Goal: Navigation & Orientation: Find specific page/section

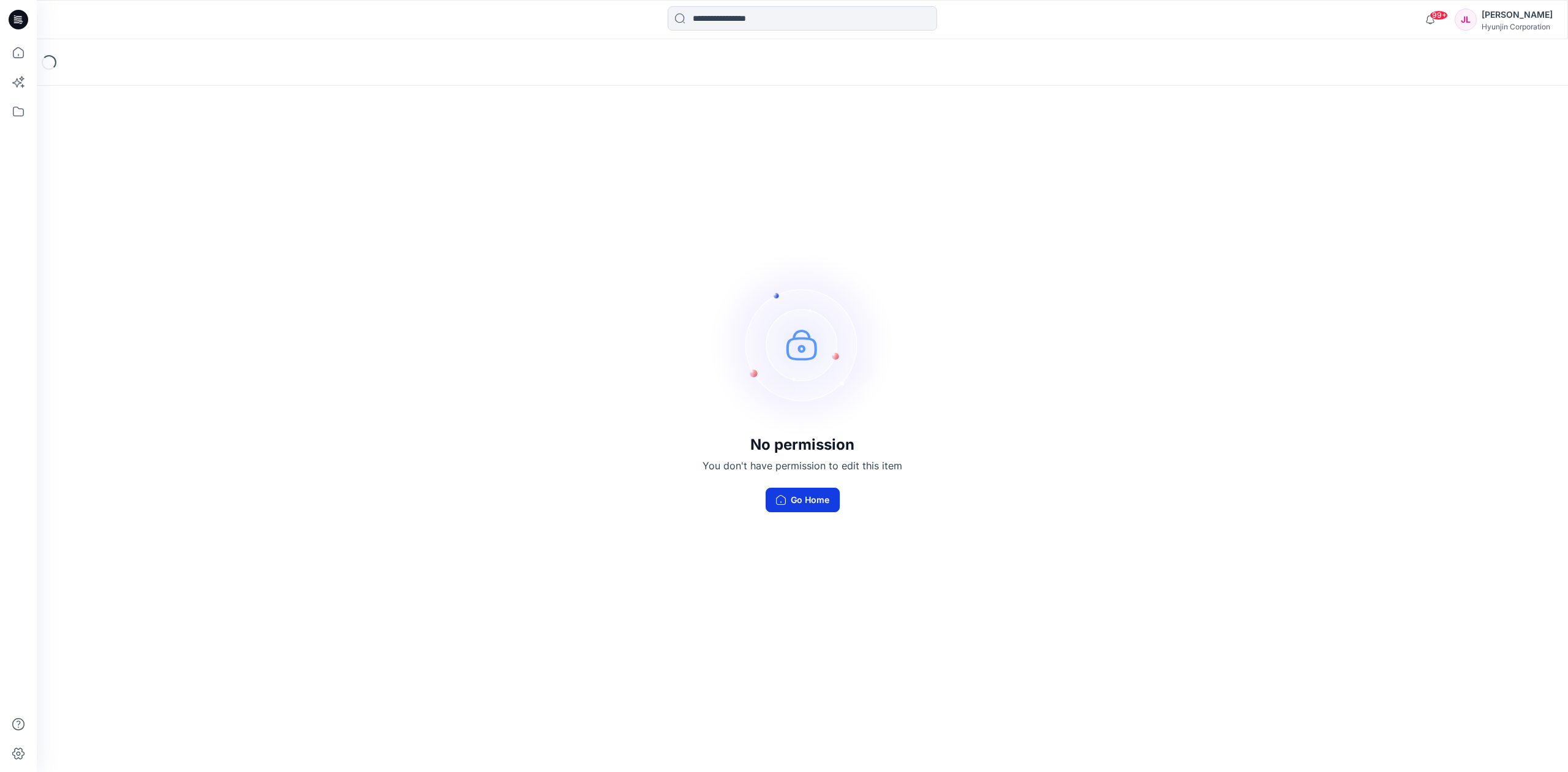
click at [786, 491] on button "Go Home" at bounding box center [803, 500] width 74 height 25
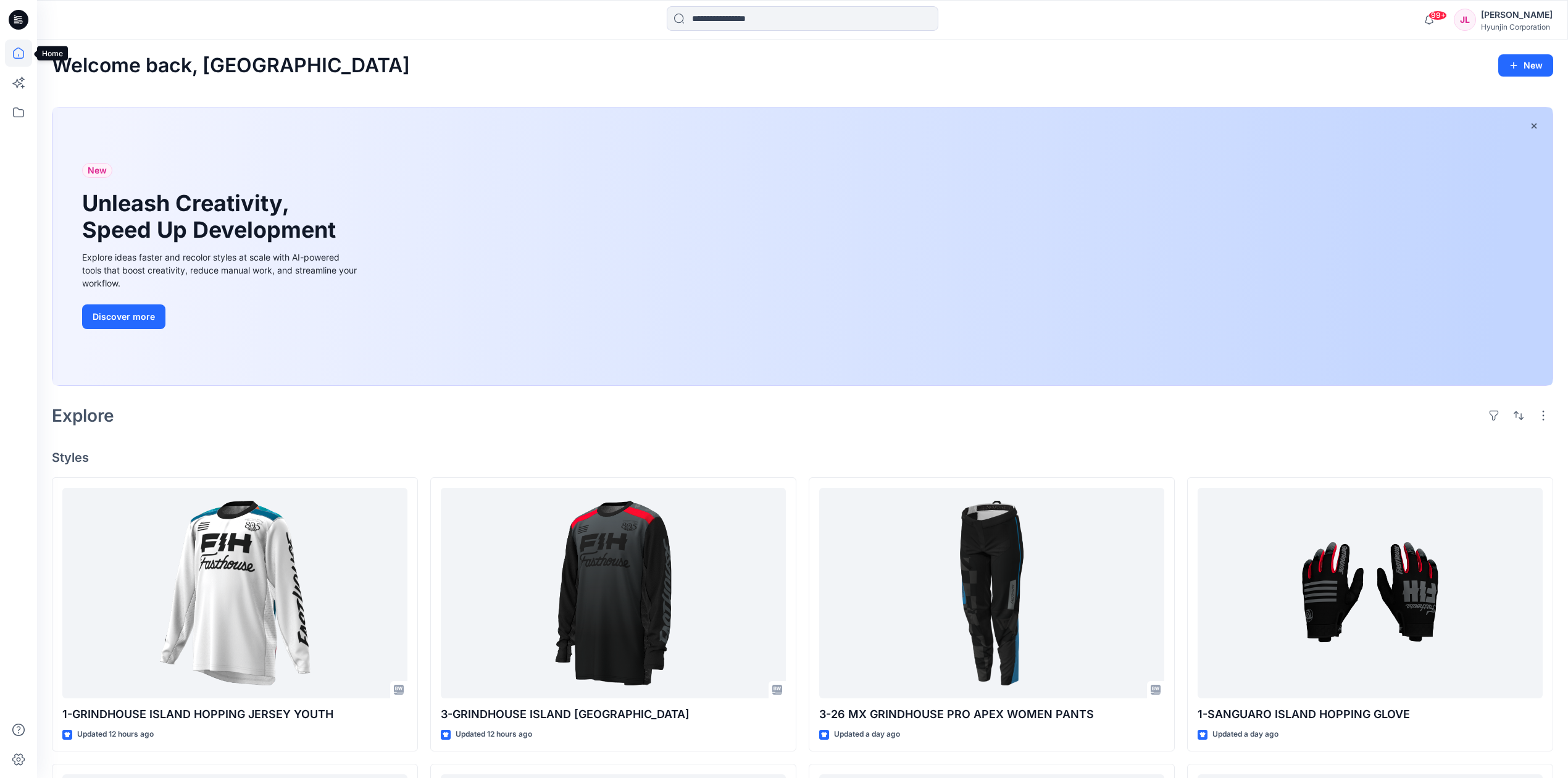
click at [30, 53] on icon at bounding box center [18, 53] width 27 height 27
click at [17, 57] on icon at bounding box center [18, 53] width 27 height 27
click at [16, 58] on icon at bounding box center [18, 53] width 27 height 27
click at [23, 114] on icon at bounding box center [18, 112] width 27 height 27
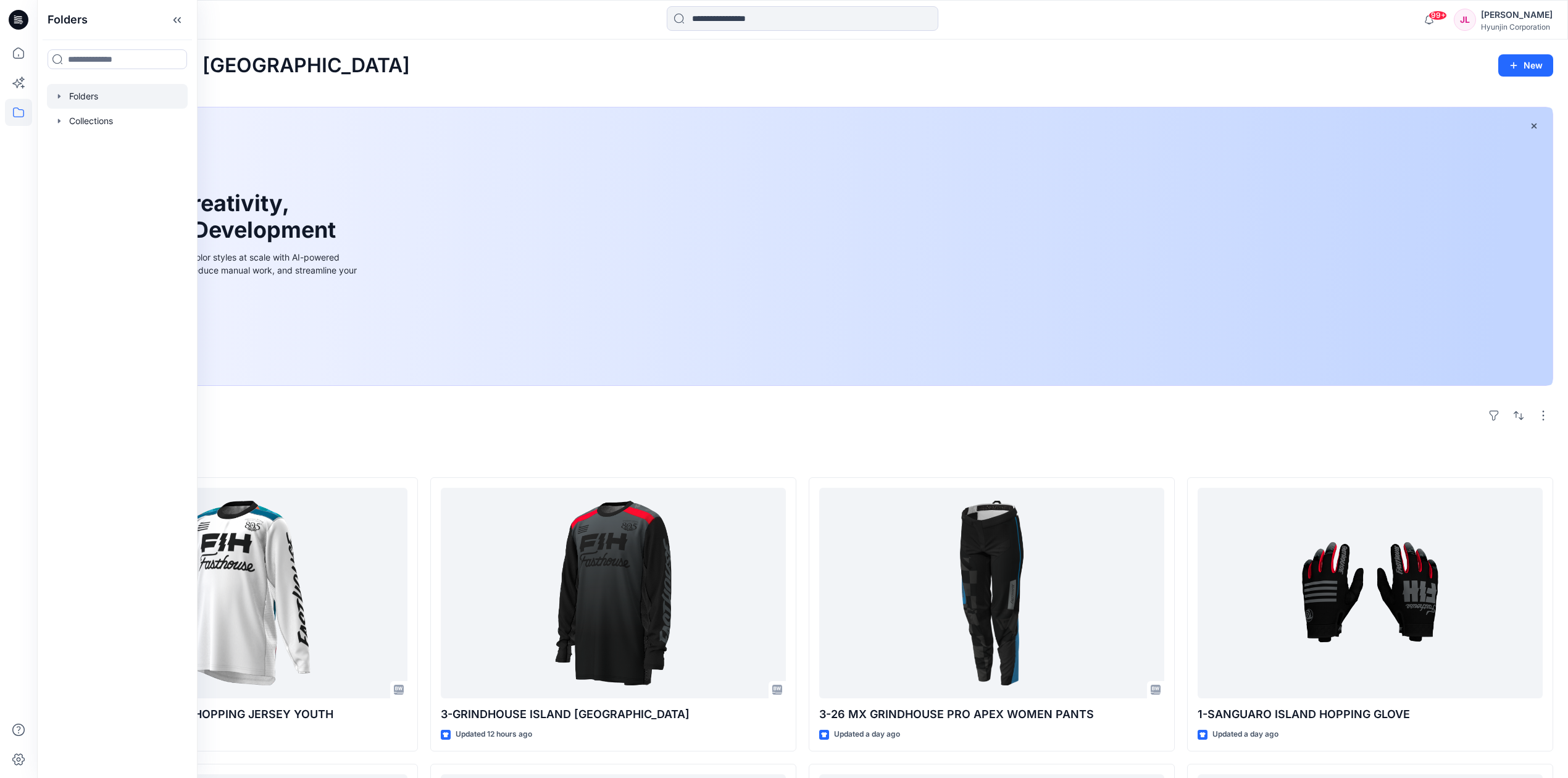
click at [111, 97] on div at bounding box center [117, 96] width 141 height 25
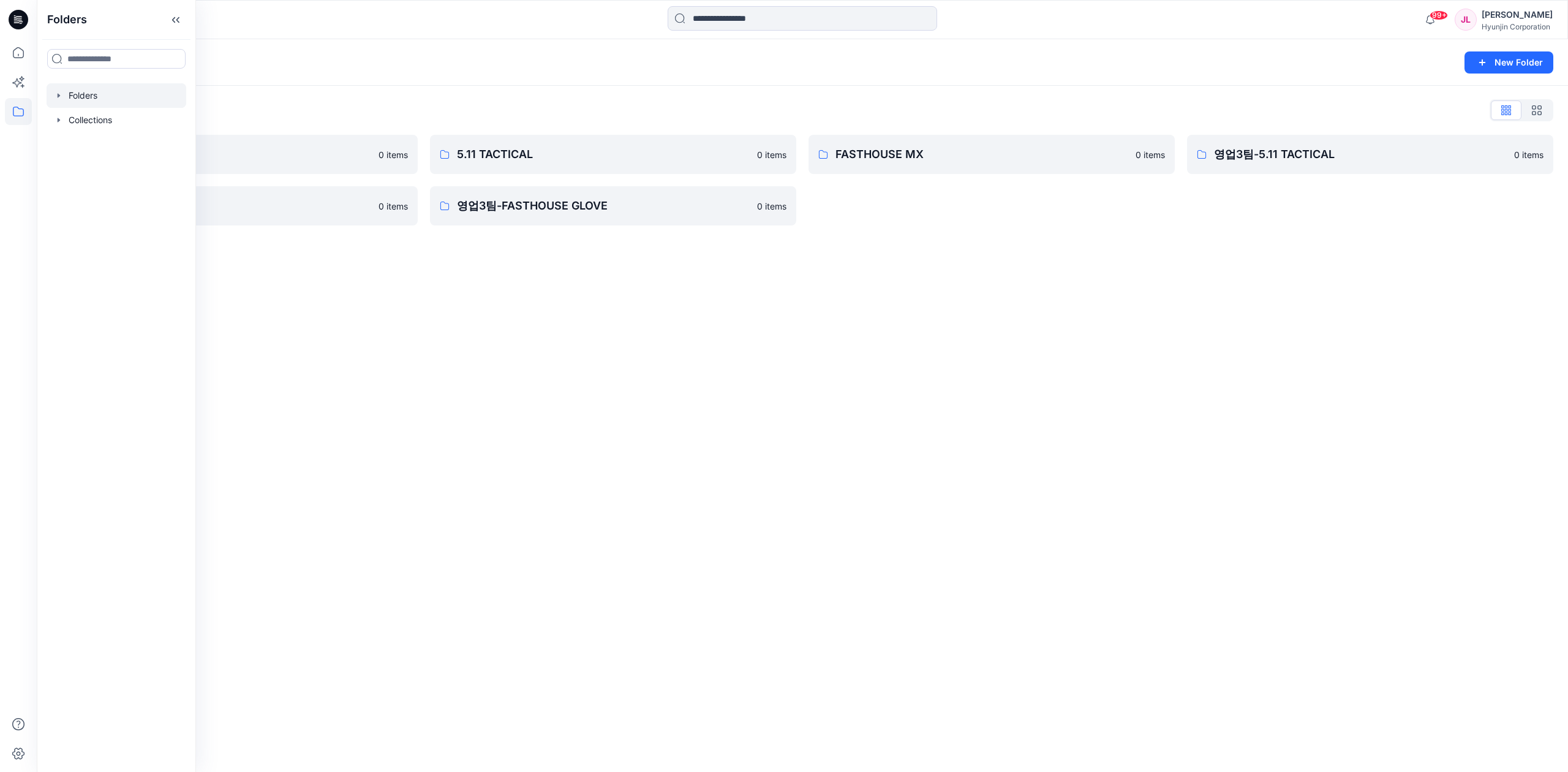
drag, startPoint x: 694, startPoint y: 280, endPoint x: 735, endPoint y: 271, distance: 42.0
click at [694, 280] on div "Folders New Folder Folders List 0-HYUNJIN 0 items 영업3팀-FASTHOUSE 0 items 5.11 T…" at bounding box center [802, 406] width 1531 height 733
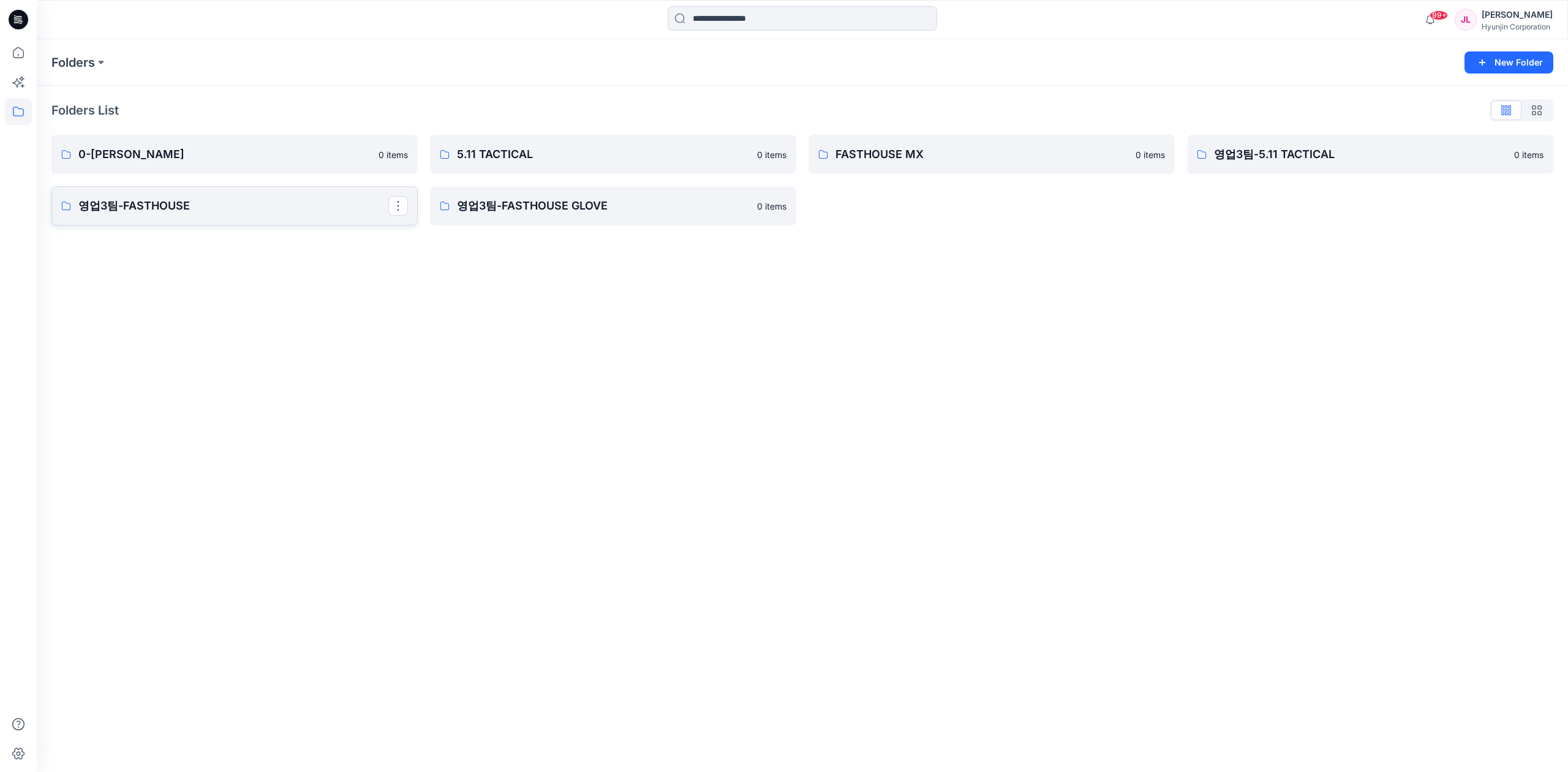
click at [210, 199] on p "영업3팀-FASTHOUSE" at bounding box center [233, 206] width 310 height 17
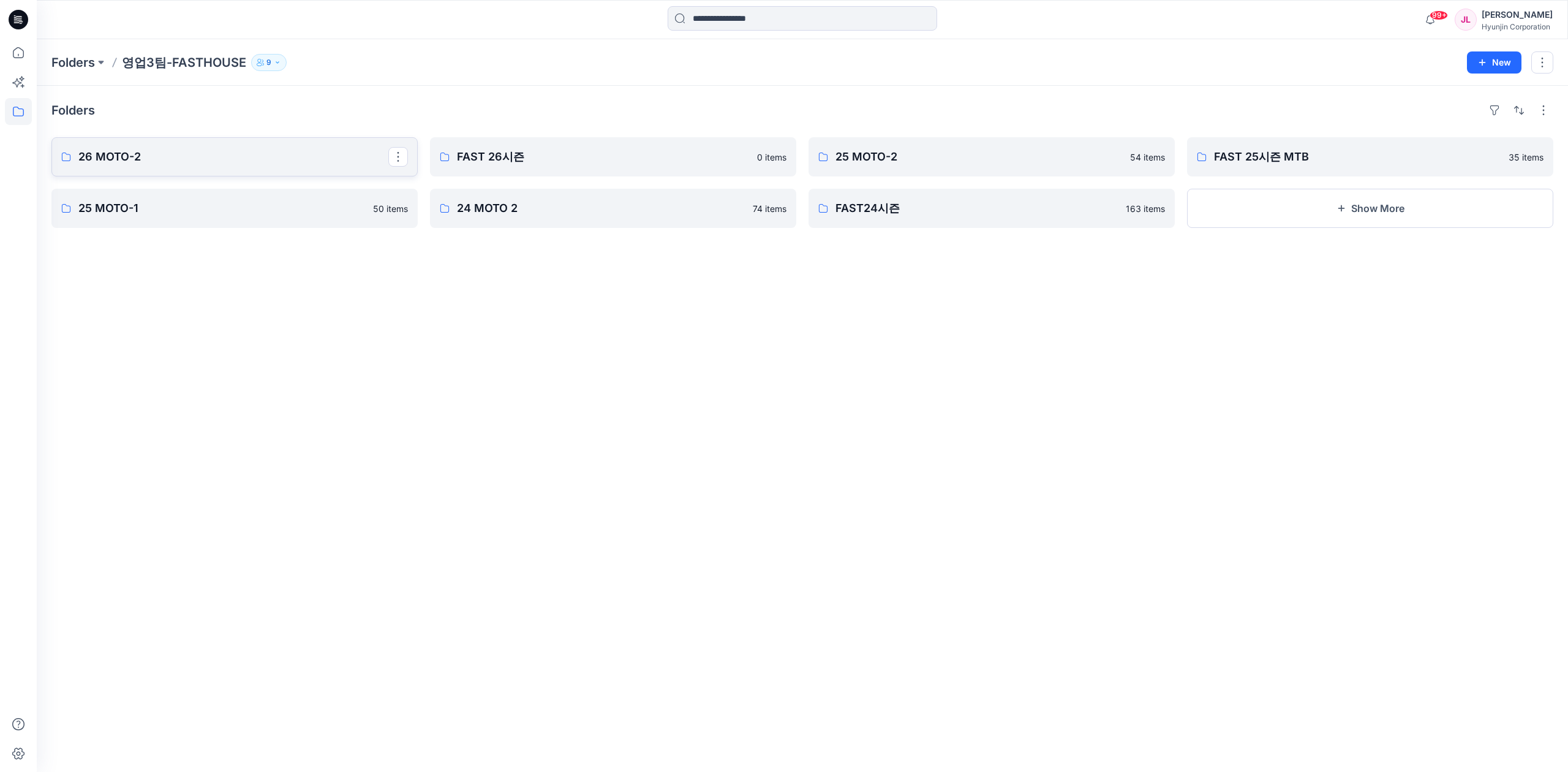
click at [148, 142] on link "26 MOTO-2" at bounding box center [234, 157] width 366 height 39
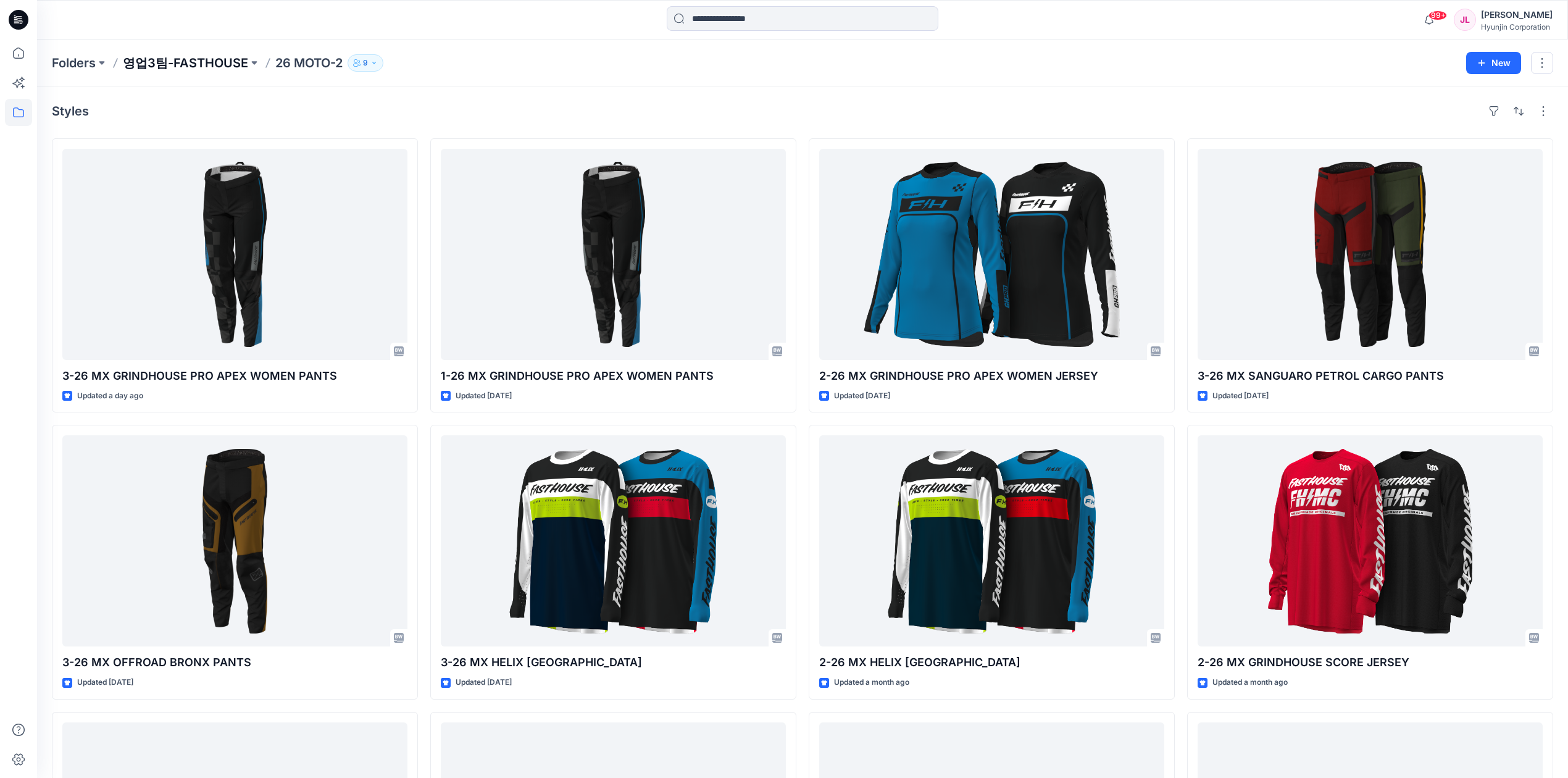
click at [195, 63] on p "영업3팀-FASTHOUSE" at bounding box center [185, 62] width 125 height 17
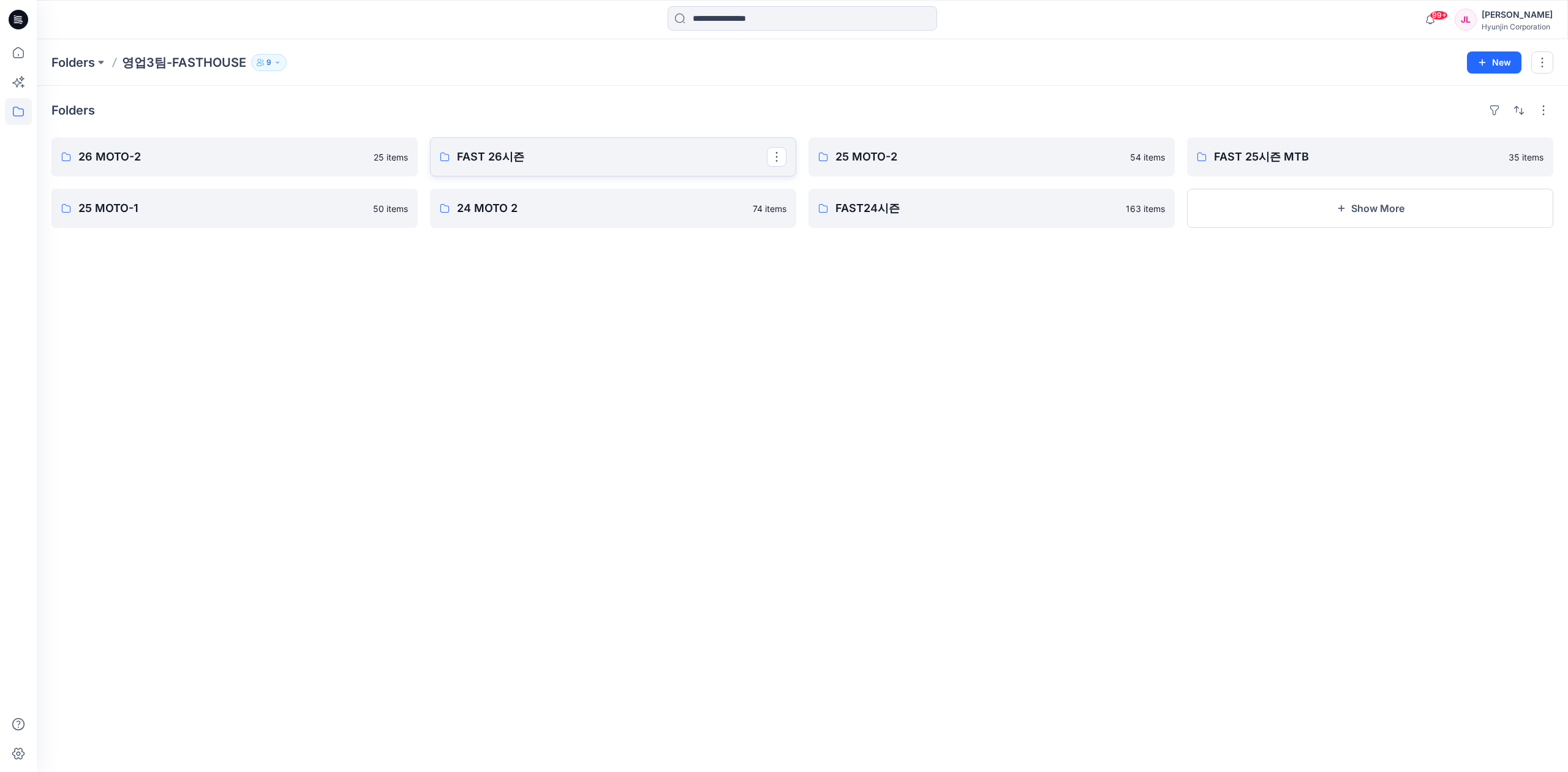
click at [542, 157] on p "FAST 26시즌" at bounding box center [612, 157] width 310 height 17
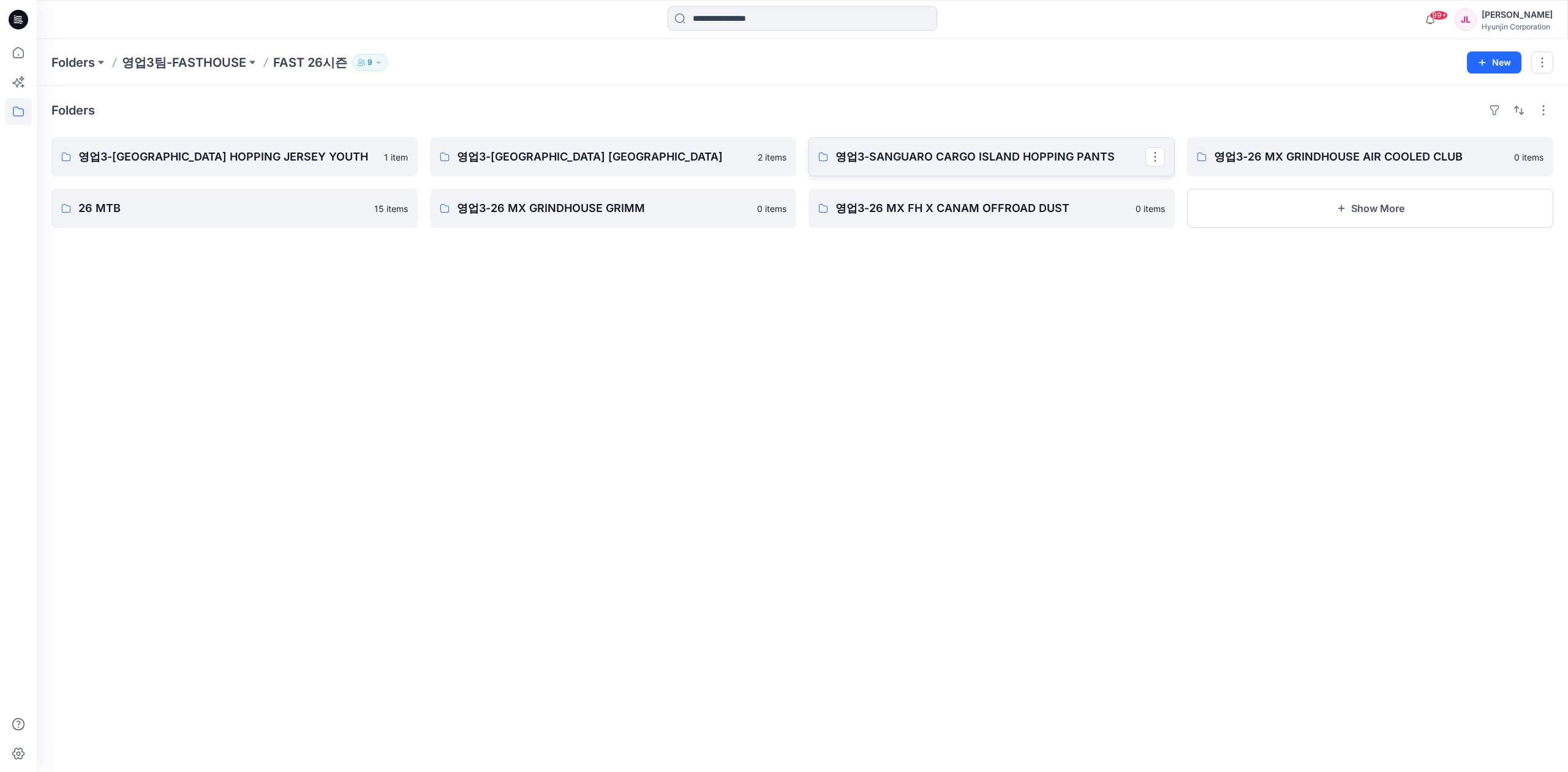
click at [975, 164] on p "영업3-SANGUARO CARGO ISLAND HOPPING PANTS" at bounding box center [990, 157] width 310 height 17
click at [978, 163] on p "영업3-SANGUARO CARGO ISLAND HOPPING PANTS" at bounding box center [990, 157] width 310 height 17
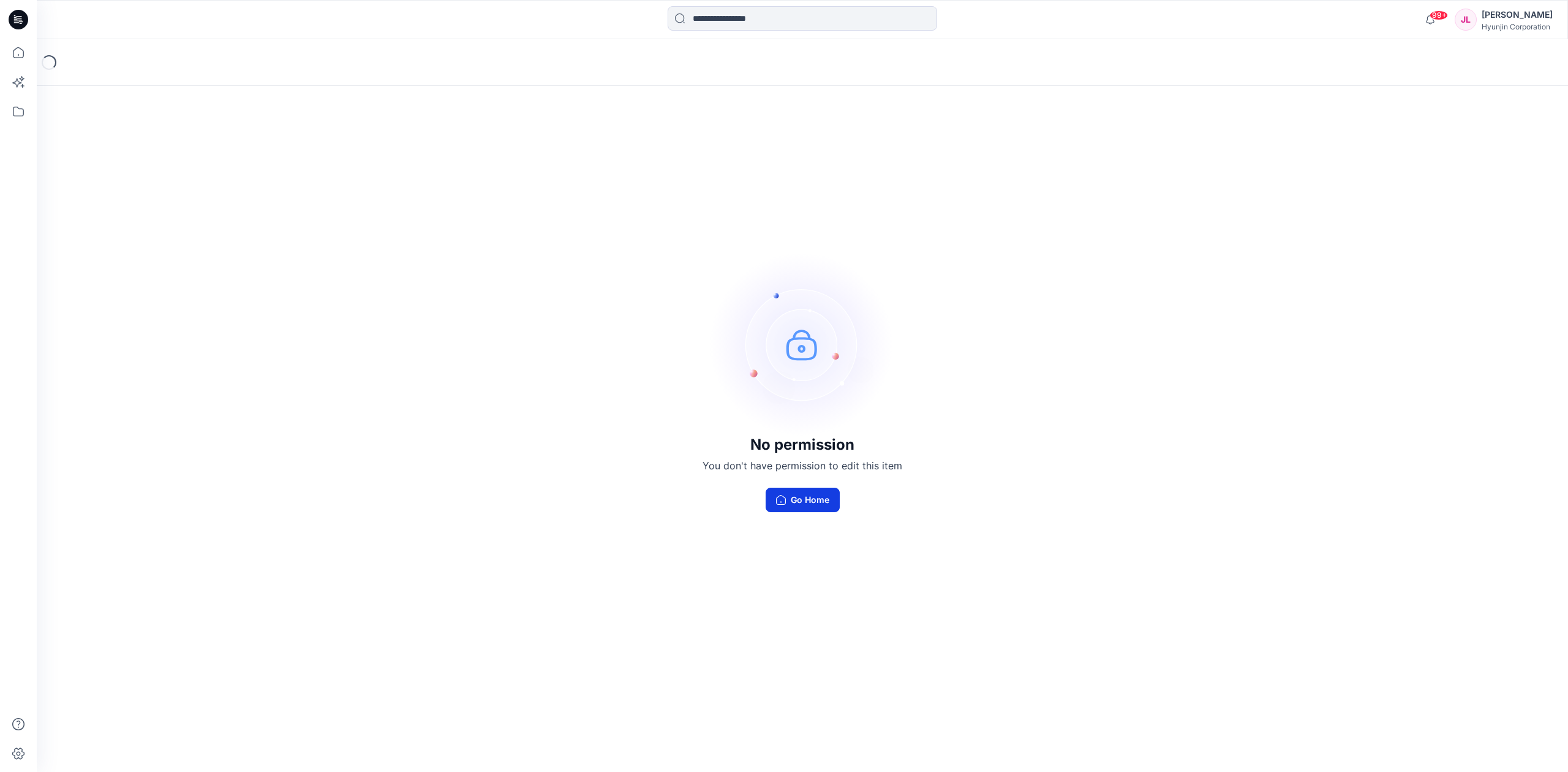
click at [817, 510] on button "Go Home" at bounding box center [803, 500] width 74 height 25
click at [777, 505] on button "Go Home" at bounding box center [803, 500] width 74 height 25
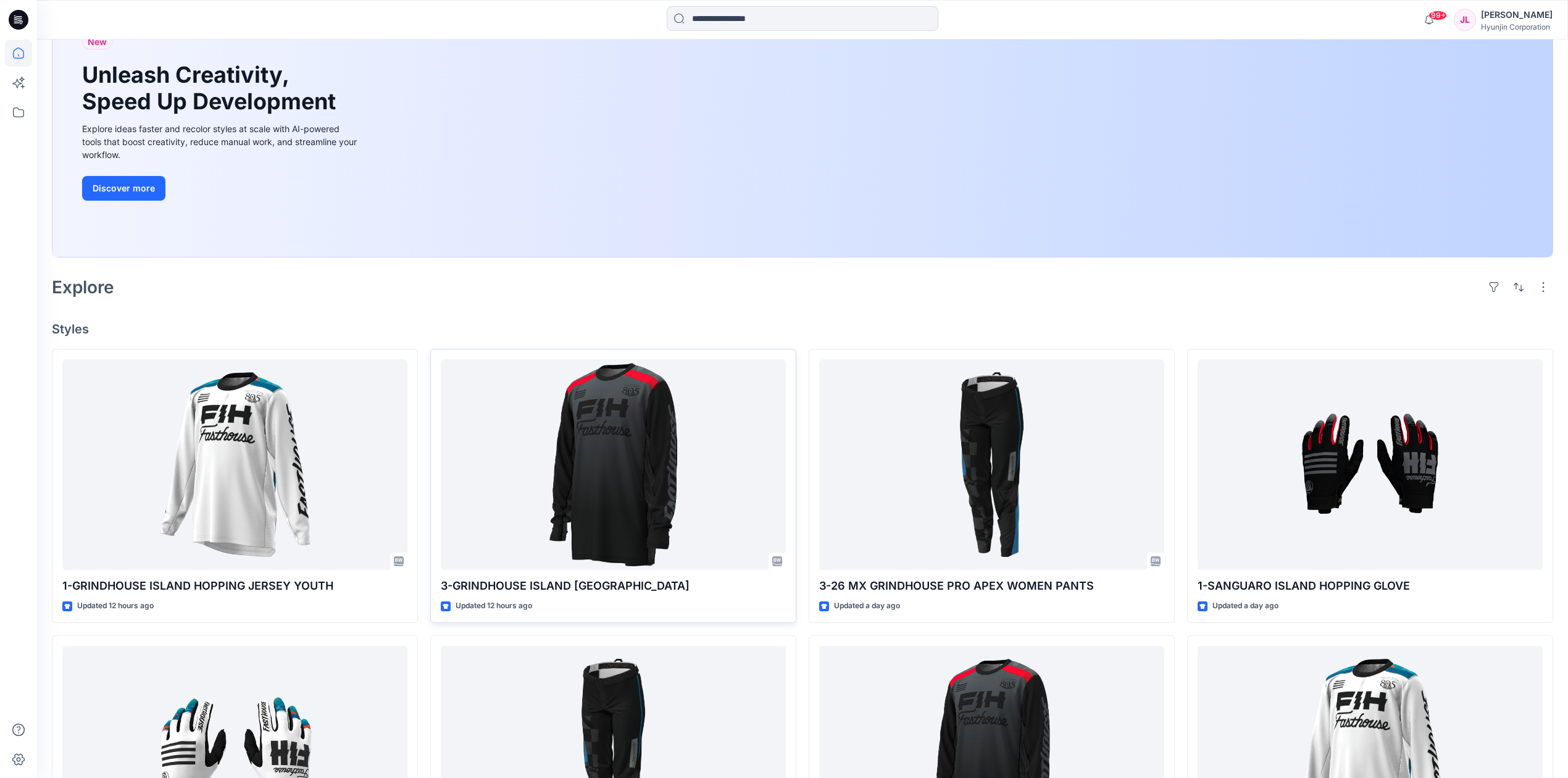
scroll to position [329, 0]
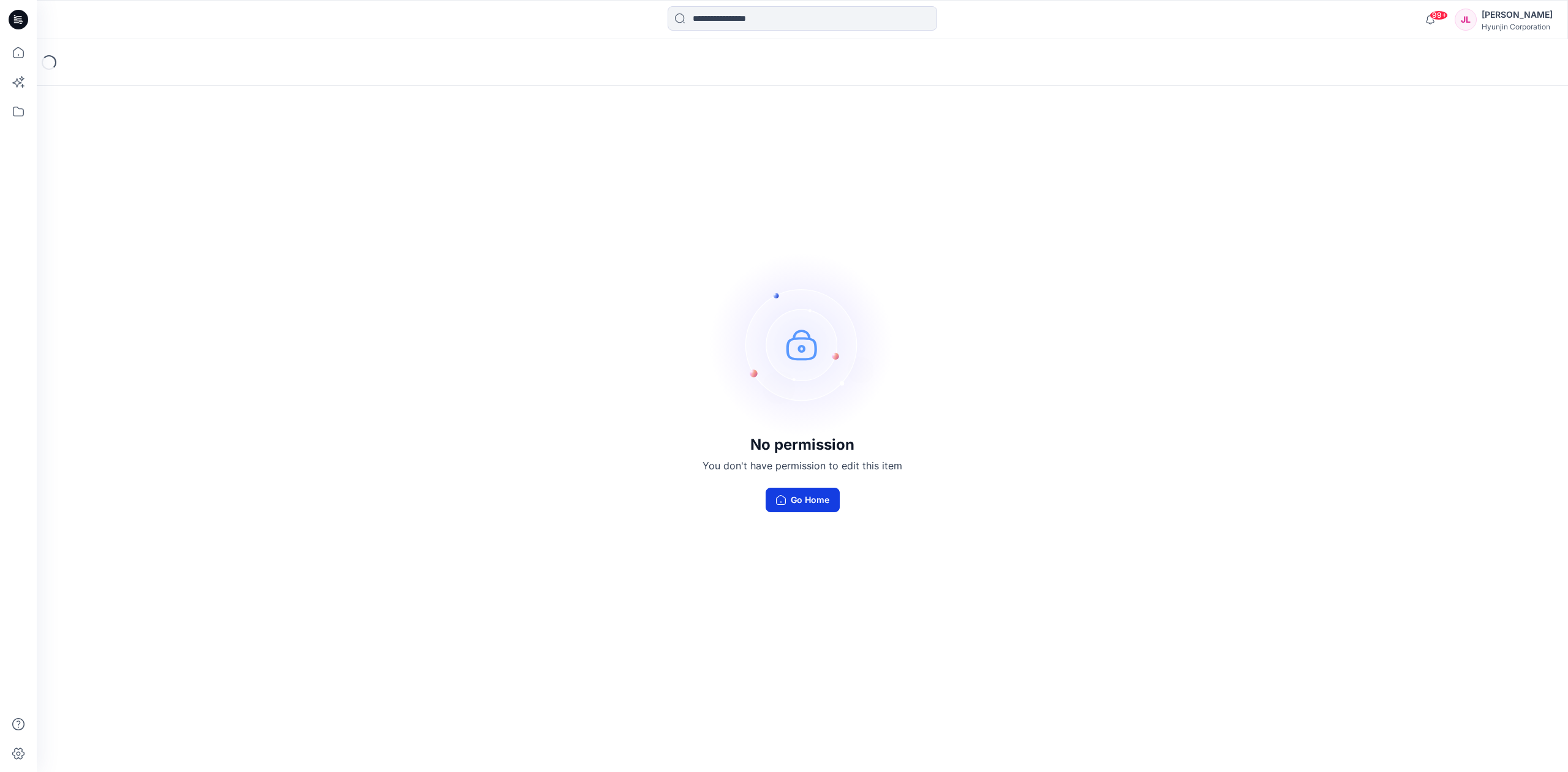
click at [805, 503] on button "Go Home" at bounding box center [803, 500] width 74 height 25
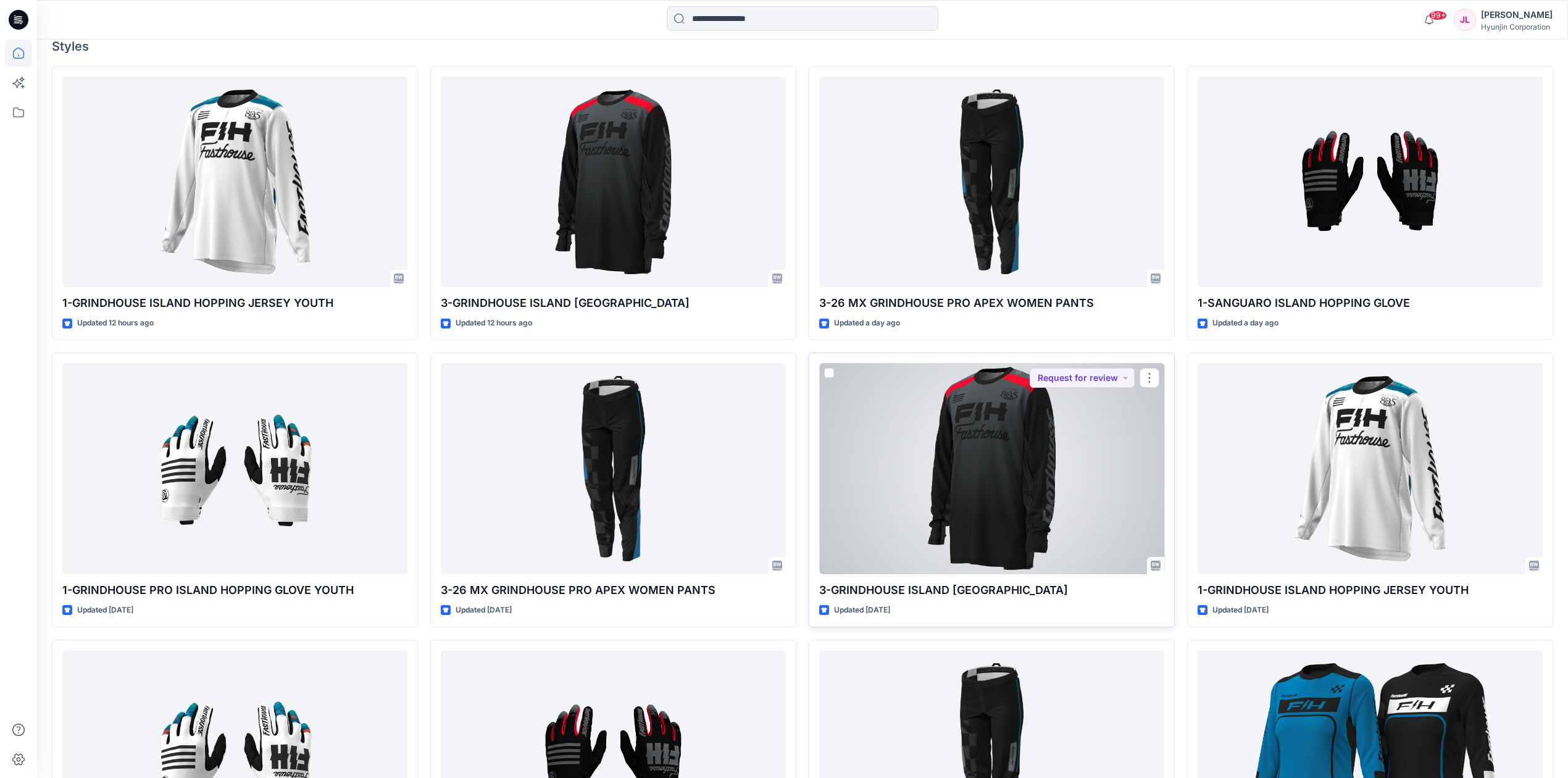
scroll to position [247, 0]
